Goal: Task Accomplishment & Management: Complete application form

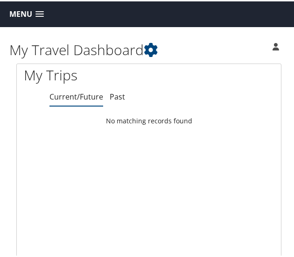
click at [36, 14] on span at bounding box center [40, 13] width 8 height 7
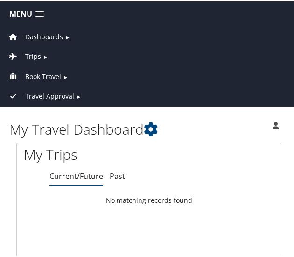
click at [41, 72] on span "Book Travel" at bounding box center [43, 75] width 36 height 10
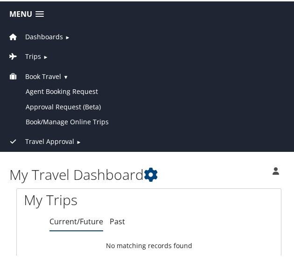
click at [43, 50] on link "Trips ►" at bounding box center [149, 53] width 294 height 20
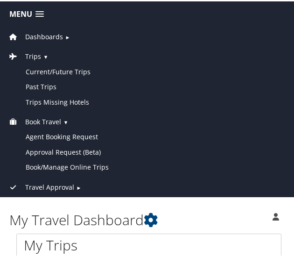
click at [66, 28] on link "Dashboards ►" at bounding box center [149, 33] width 294 height 20
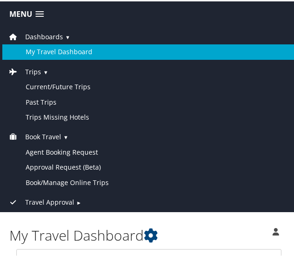
click at [58, 52] on link "My Travel Dashboard" at bounding box center [149, 50] width 294 height 15
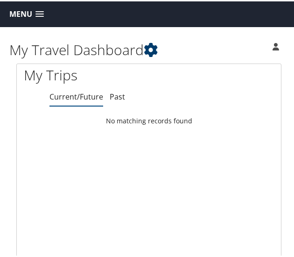
click at [158, 45] on icon at bounding box center [151, 49] width 14 height 14
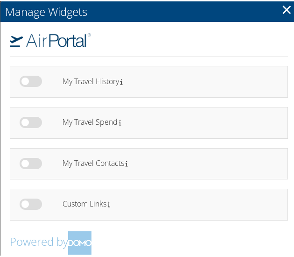
click at [47, 33] on img at bounding box center [50, 39] width 81 height 14
click at [276, 8] on h2 "Manage Widgets" at bounding box center [148, 10] width 297 height 21
click at [282, 8] on link "×" at bounding box center [287, 8] width 11 height 19
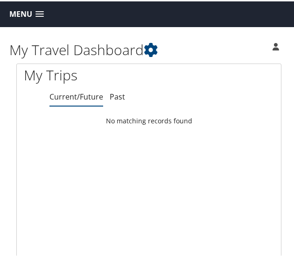
click at [31, 15] on span "Menu" at bounding box center [20, 12] width 23 height 9
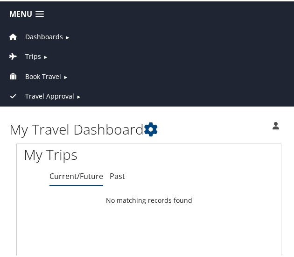
click at [53, 74] on span "Book Travel" at bounding box center [43, 75] width 36 height 10
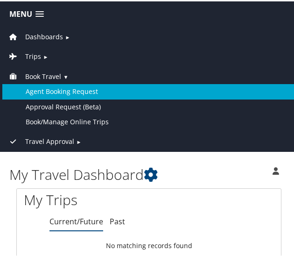
click at [78, 88] on link "Agent Booking Request" at bounding box center [149, 90] width 294 height 15
